Goal: Check status: Check status

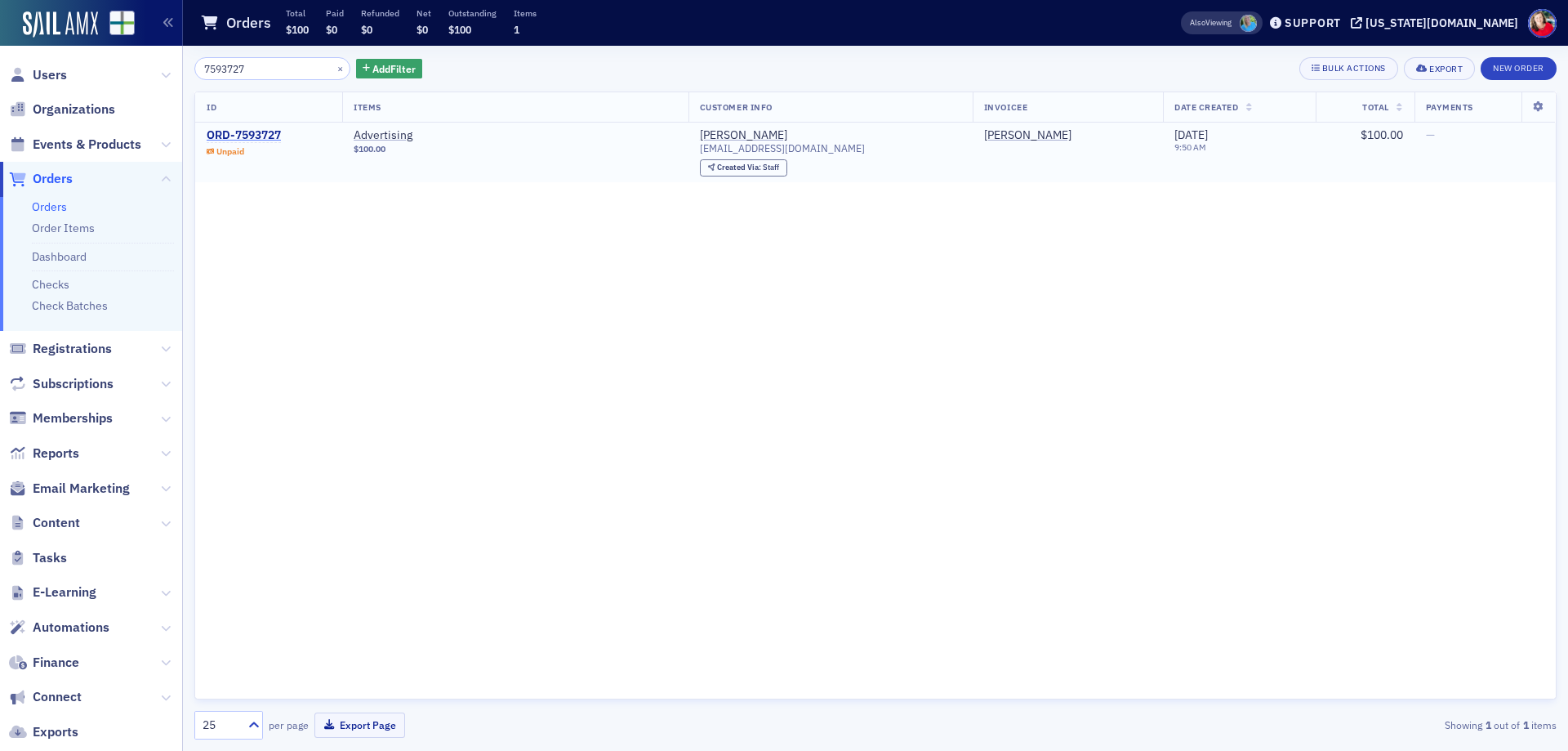
click at [274, 137] on div "ORD-7593727" at bounding box center [244, 136] width 74 height 15
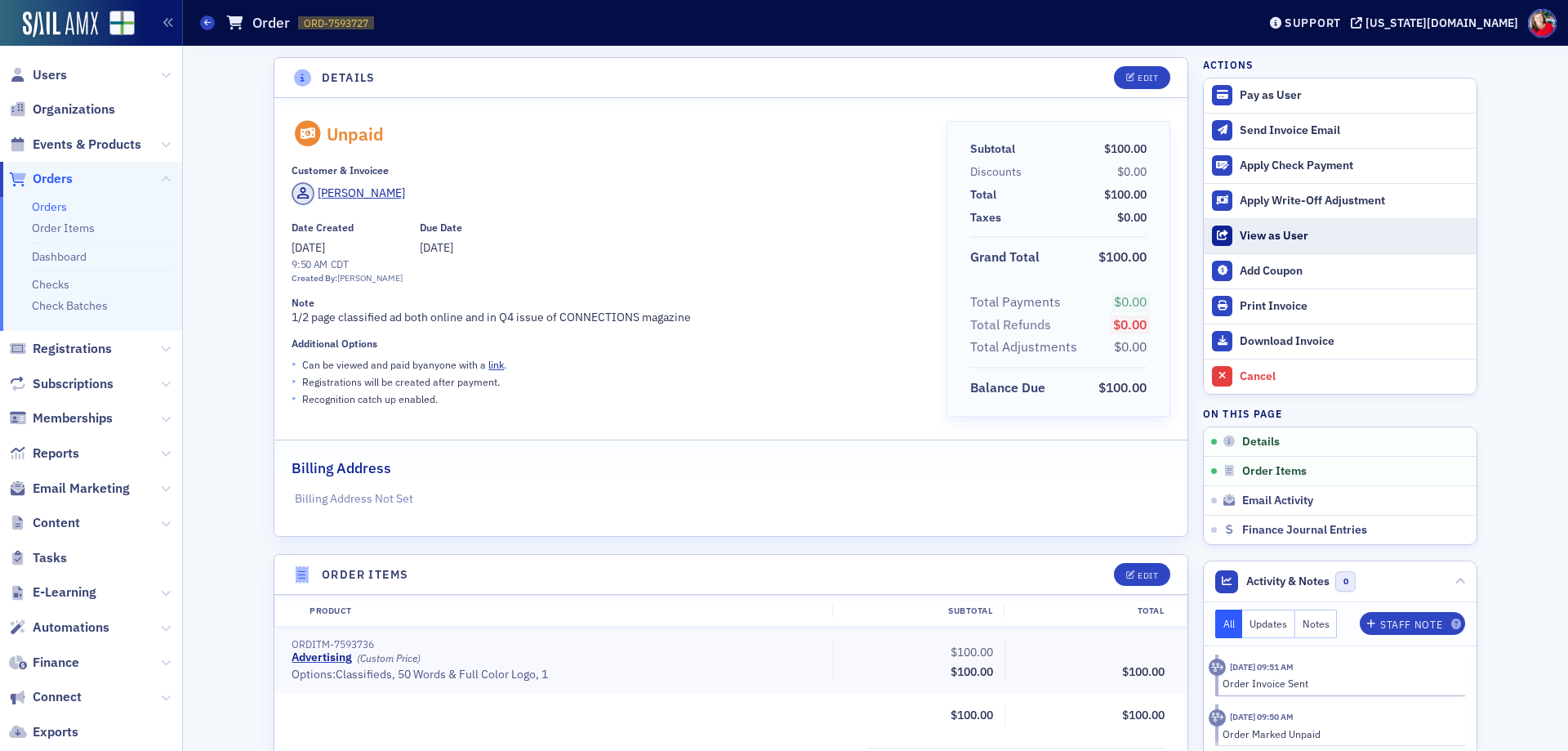
click at [1270, 234] on div "View as User" at bounding box center [1353, 236] width 229 height 15
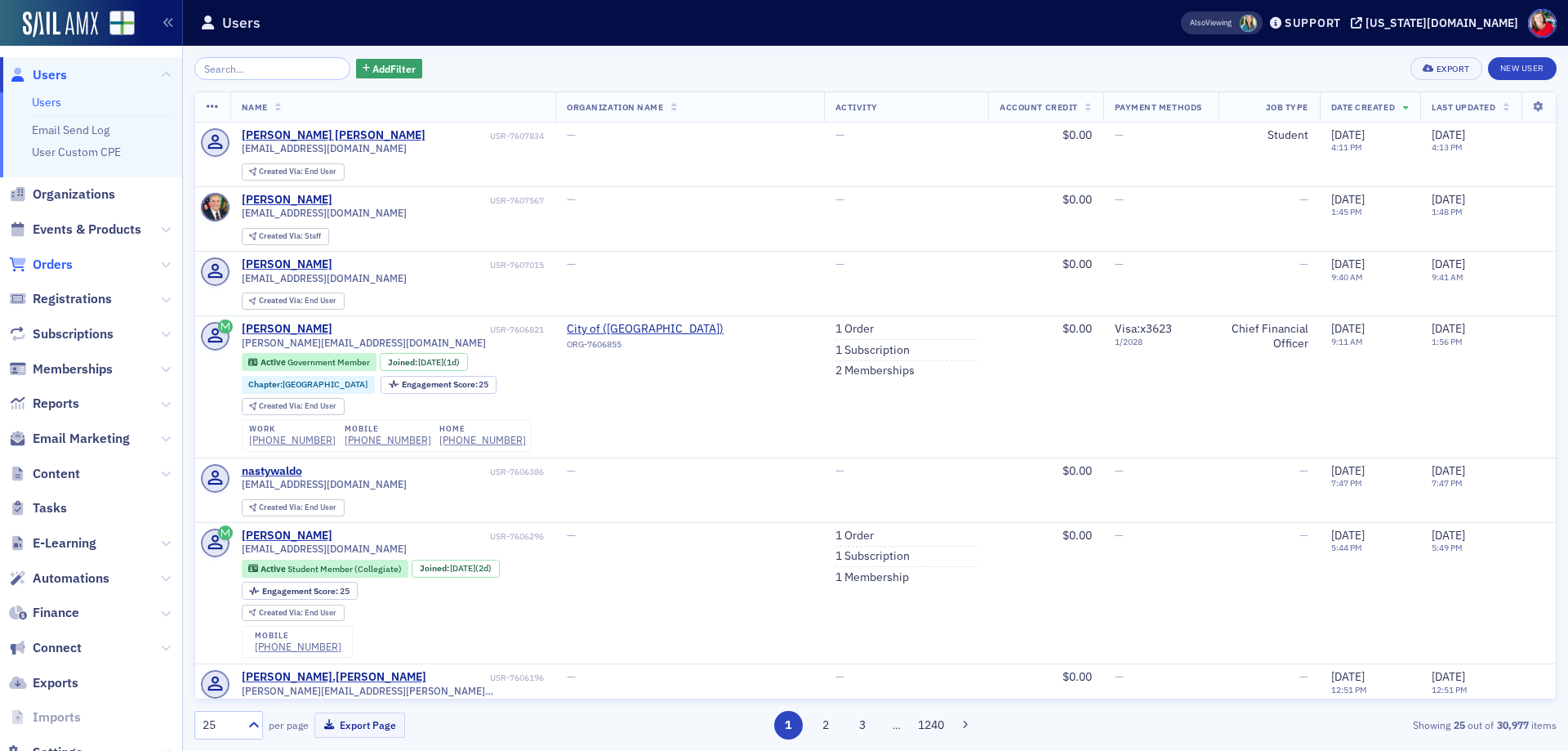
click at [62, 264] on span "Orders" at bounding box center [53, 264] width 40 height 18
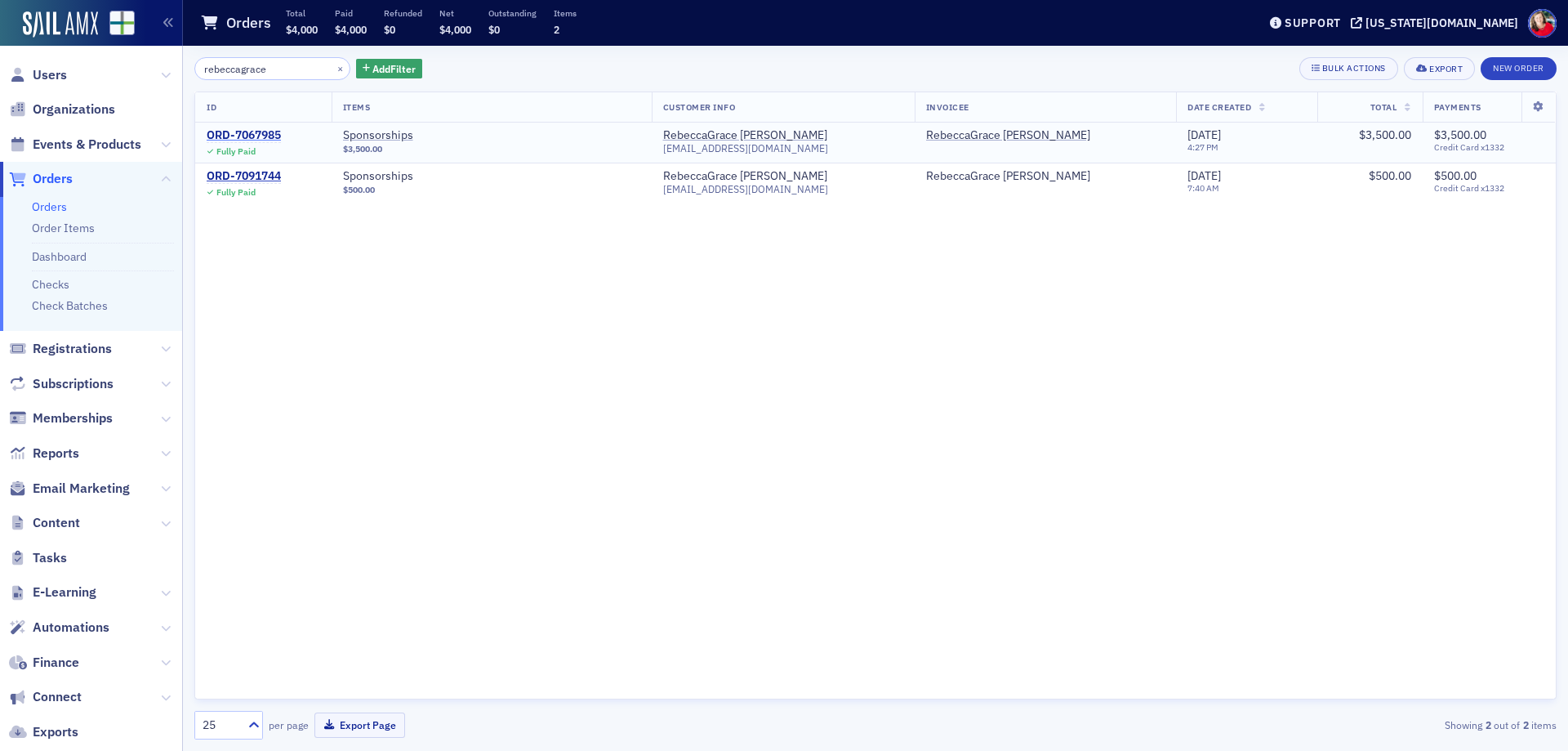
type input "rebeccagrace"
click at [269, 135] on div "ORD-7067985" at bounding box center [244, 136] width 74 height 15
click at [262, 172] on div "ORD-7091744" at bounding box center [244, 177] width 74 height 15
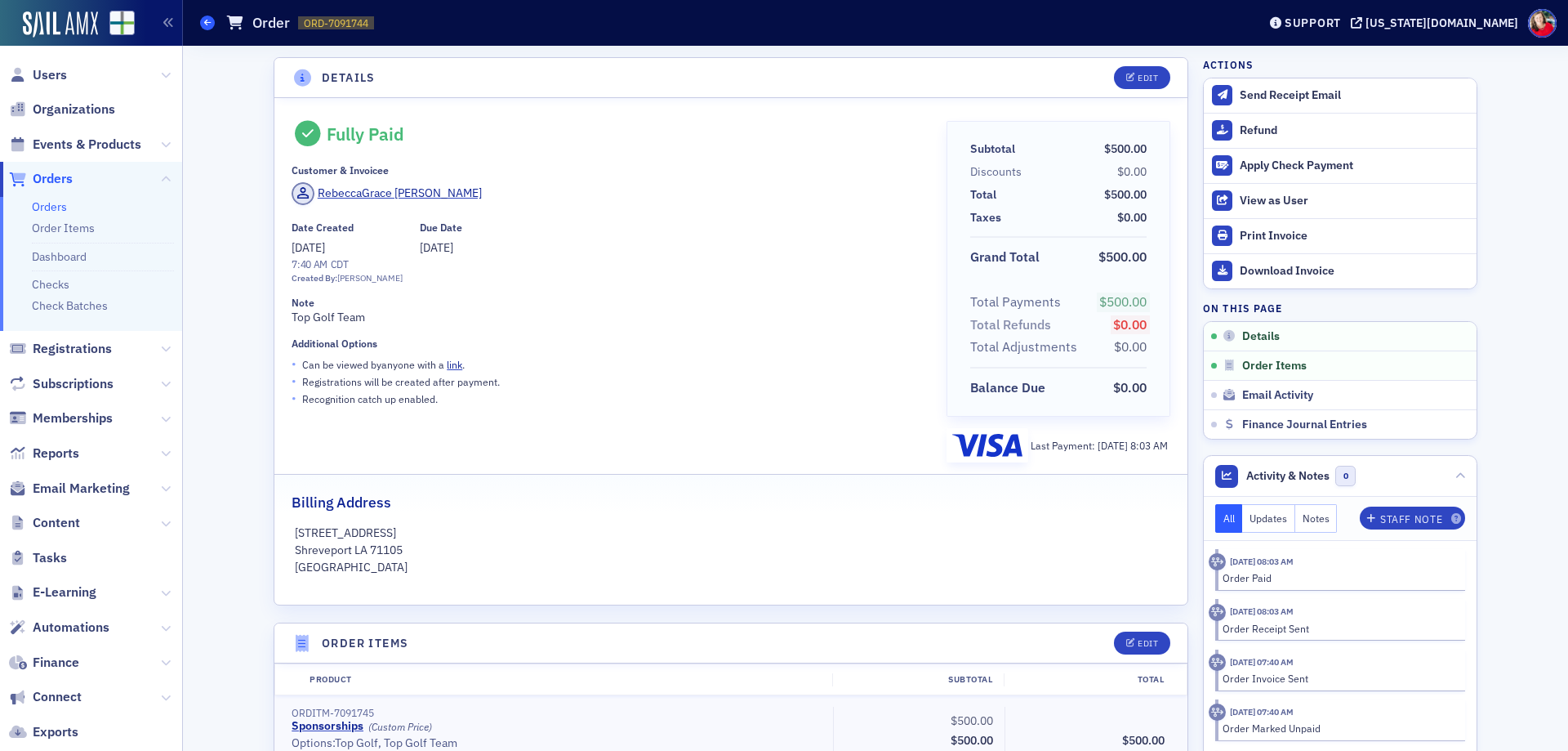
click at [207, 22] on icon at bounding box center [207, 23] width 7 height 8
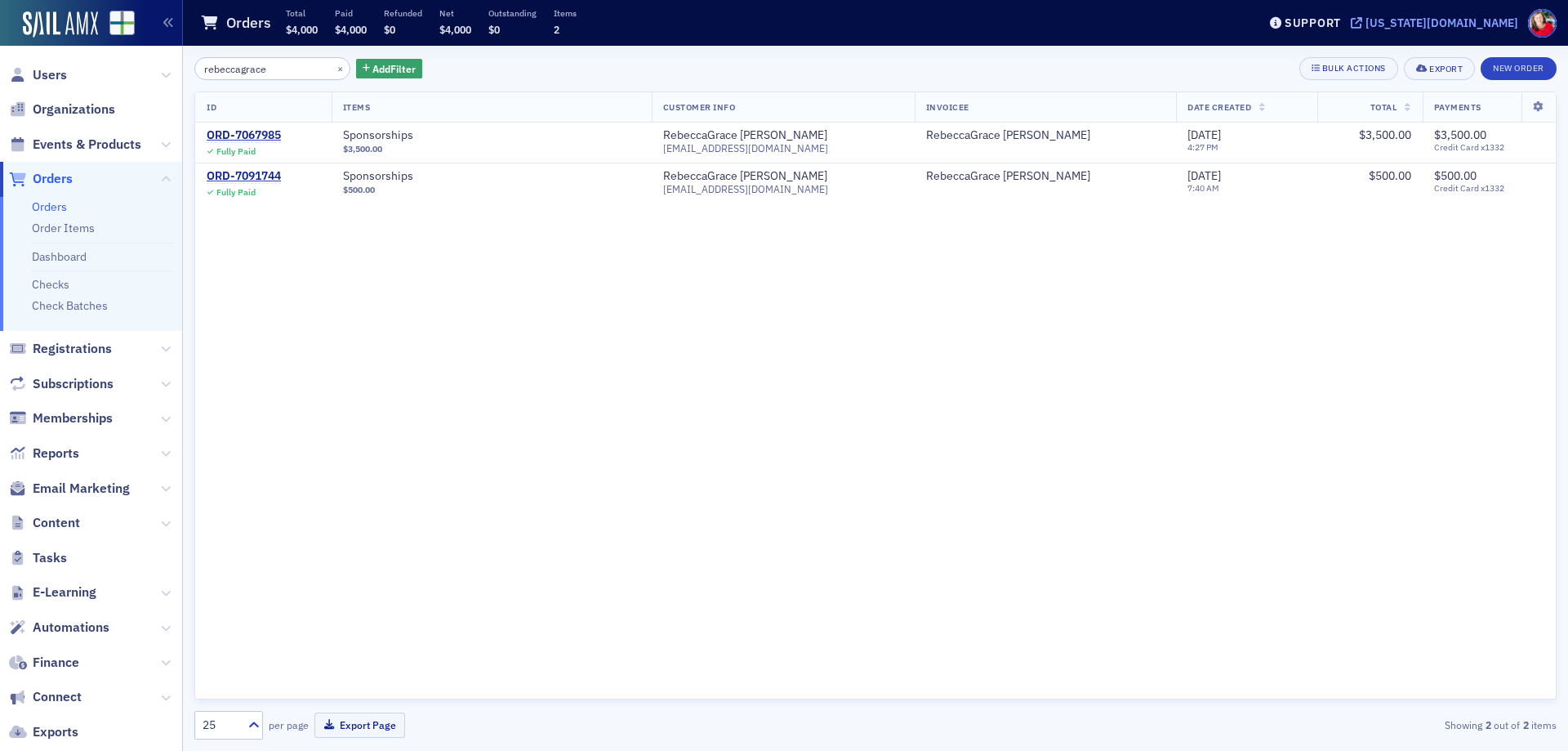
click at [1482, 25] on div "[US_STATE][DOMAIN_NAME]" at bounding box center [1442, 23] width 152 height 15
